Goal: Transaction & Acquisition: Purchase product/service

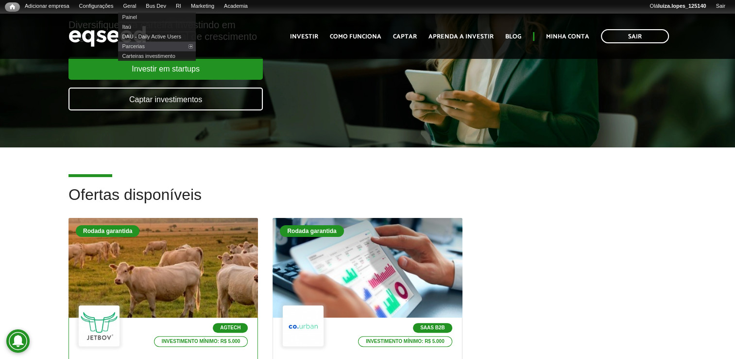
scroll to position [292, 0]
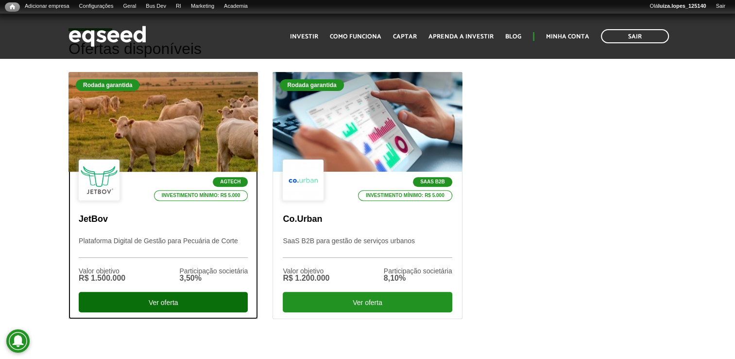
click at [140, 301] on div "Ver oferta" at bounding box center [163, 302] width 169 height 20
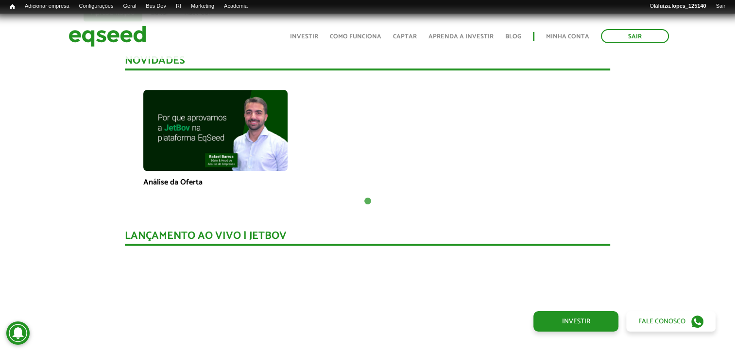
scroll to position [634, 0]
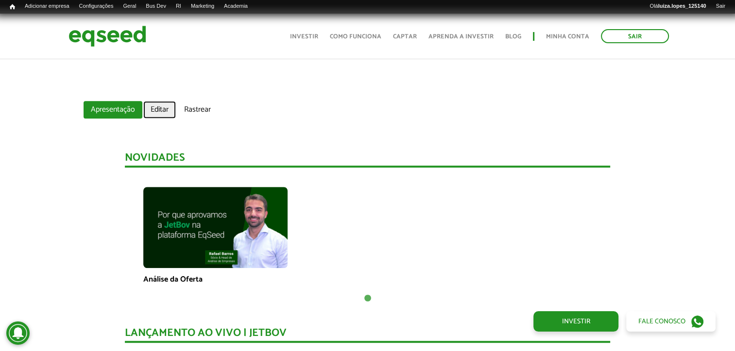
click at [158, 108] on link "Editar" at bounding box center [159, 109] width 33 height 17
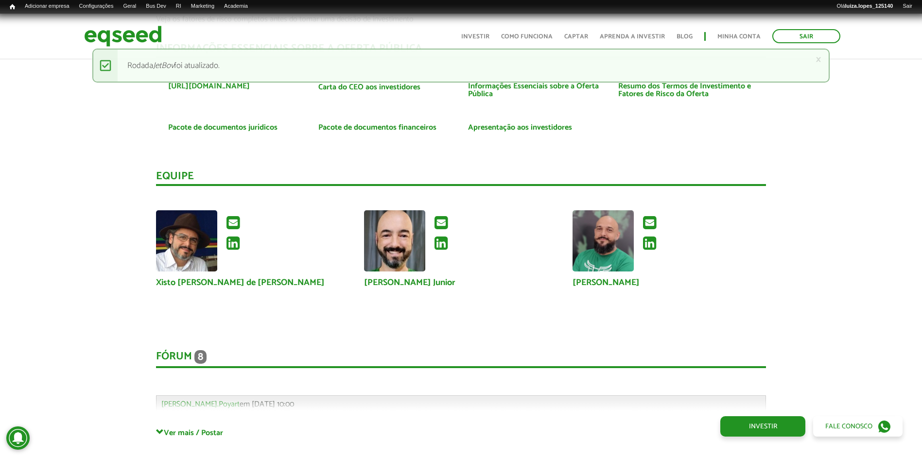
scroll to position [2280, 0]
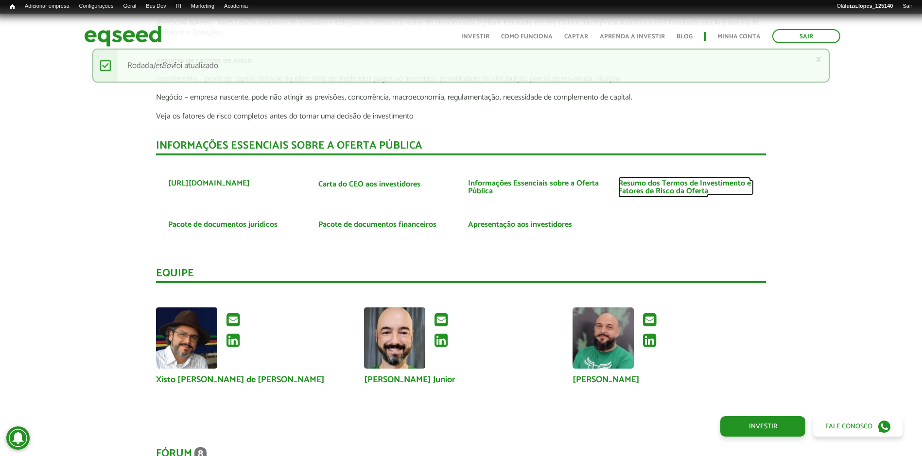
click at [639, 186] on link "Resumo dos Termos de Investimento e Fatores de Risco da Oferta" at bounding box center [686, 188] width 136 height 16
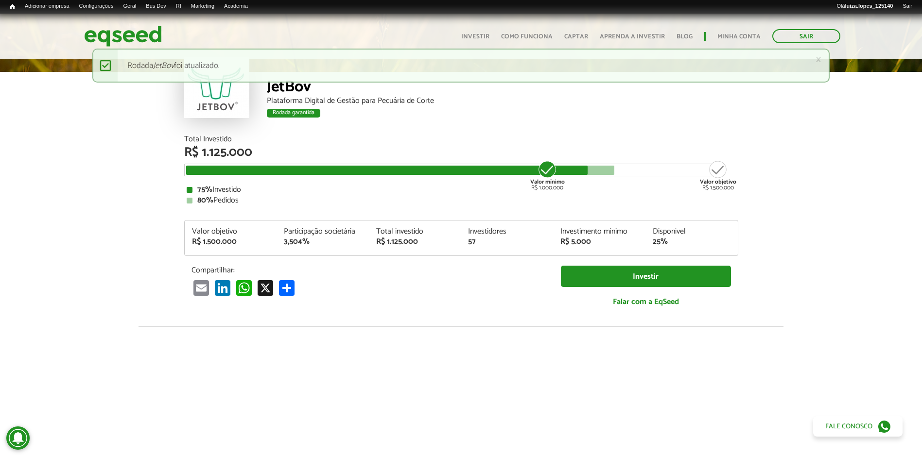
scroll to position [0, 0]
